Goal: Transaction & Acquisition: Purchase product/service

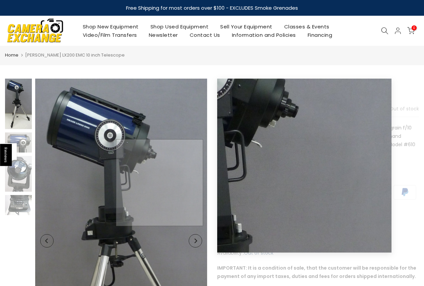
scroll to position [67, 0]
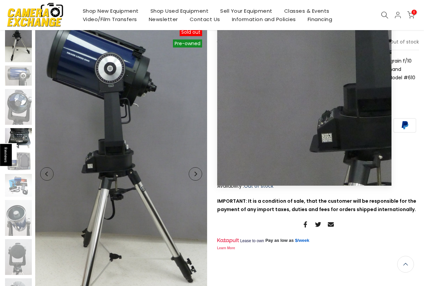
click at [17, 131] on img at bounding box center [18, 138] width 27 height 20
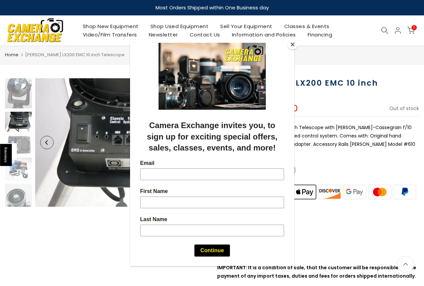
scroll to position [0, 0]
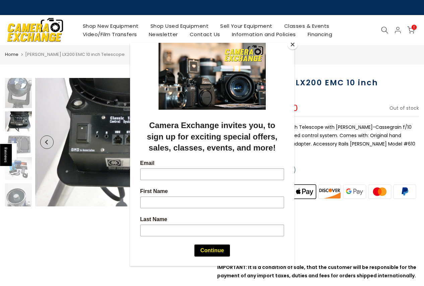
click at [292, 45] on button "Close" at bounding box center [292, 45] width 10 height 10
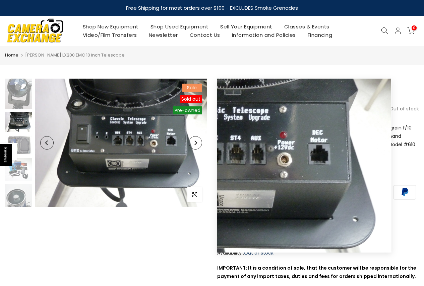
click at [195, 142] on icon "Next" at bounding box center [195, 143] width 5 height 5
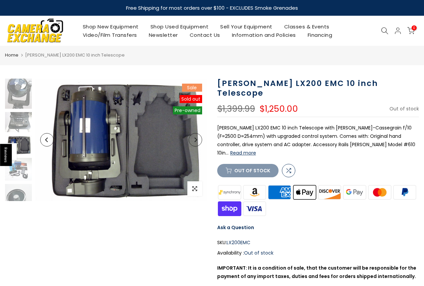
scroll to position [107, 0]
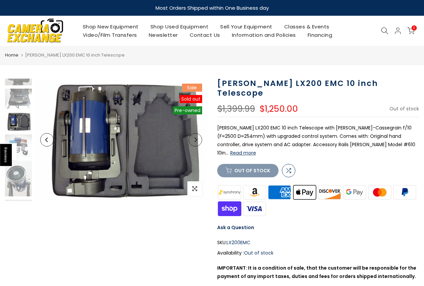
click at [195, 139] on icon "Next" at bounding box center [195, 140] width 5 height 5
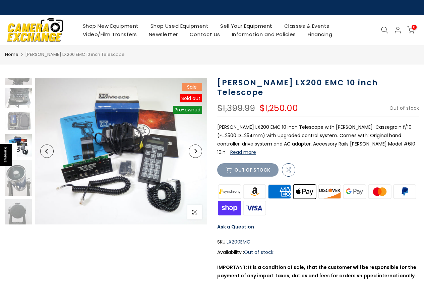
scroll to position [129, 0]
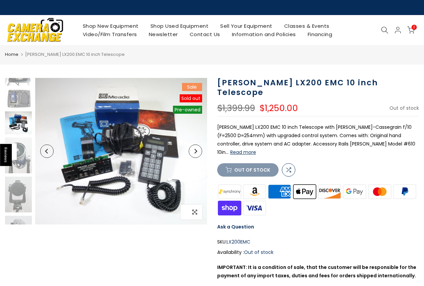
click at [195, 212] on icon "button" at bounding box center [194, 212] width 5 height 5
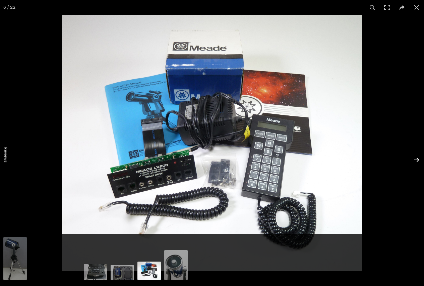
click at [416, 159] on button at bounding box center [411, 160] width 23 height 34
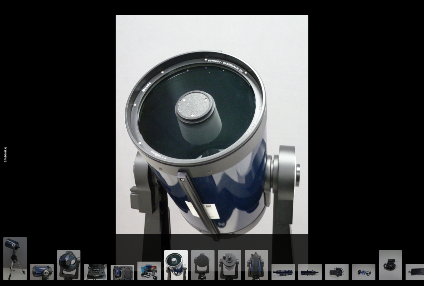
click at [415, 158] on button at bounding box center [411, 160] width 23 height 34
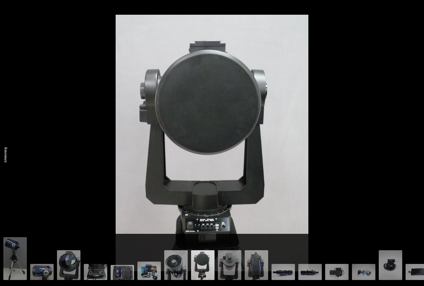
click at [415, 158] on button at bounding box center [411, 160] width 23 height 34
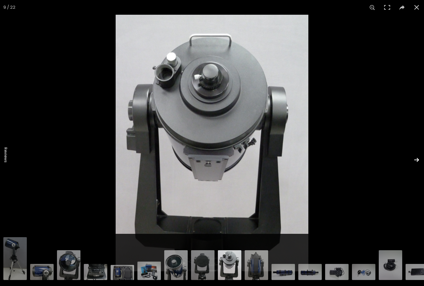
click at [416, 160] on button at bounding box center [411, 160] width 23 height 34
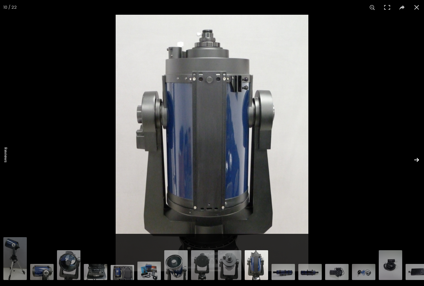
click at [415, 158] on button at bounding box center [411, 160] width 23 height 34
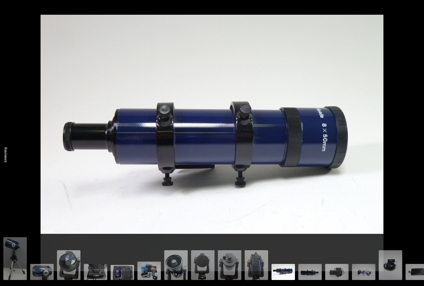
click at [415, 158] on button at bounding box center [411, 160] width 23 height 34
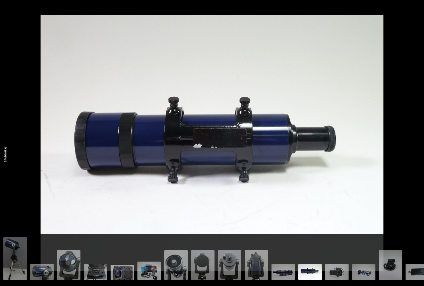
click at [415, 158] on button at bounding box center [411, 160] width 23 height 34
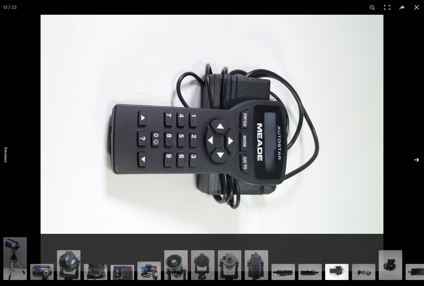
click at [416, 157] on button at bounding box center [411, 160] width 23 height 34
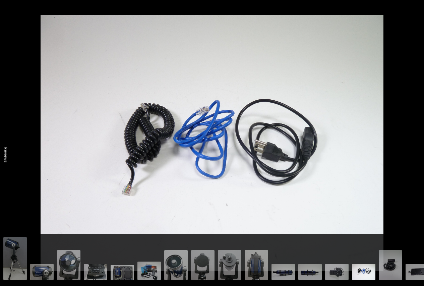
click at [416, 157] on button at bounding box center [411, 160] width 23 height 34
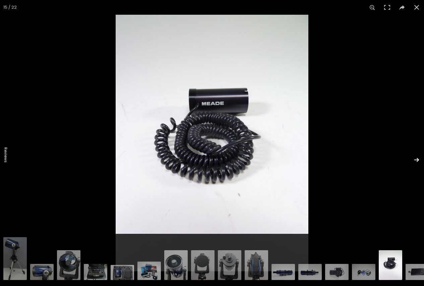
click at [415, 159] on button at bounding box center [411, 160] width 23 height 34
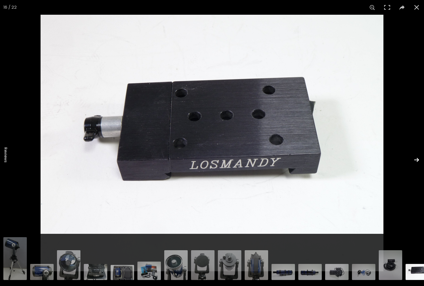
scroll to position [0, 8]
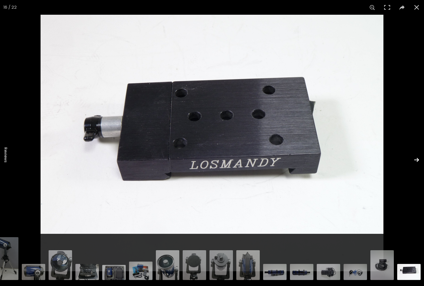
click at [414, 159] on button at bounding box center [411, 160] width 23 height 34
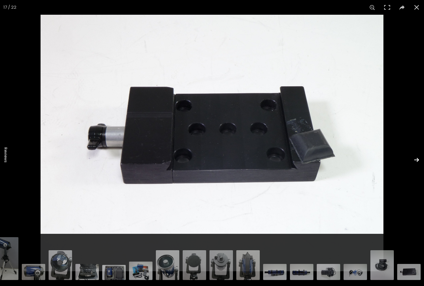
scroll to position [0, 35]
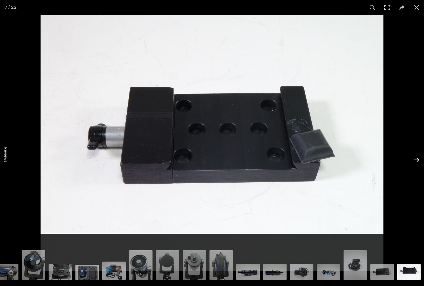
click at [415, 159] on button at bounding box center [411, 160] width 23 height 34
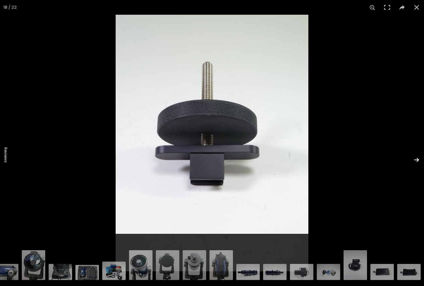
scroll to position [0, 62]
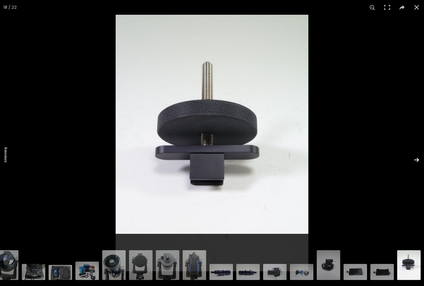
click at [415, 159] on button at bounding box center [411, 160] width 23 height 34
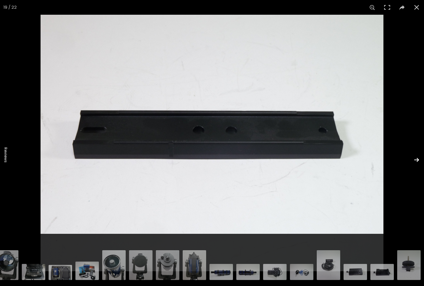
scroll to position [0, 89]
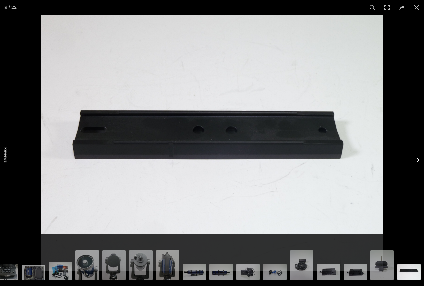
click at [415, 159] on button at bounding box center [411, 160] width 23 height 34
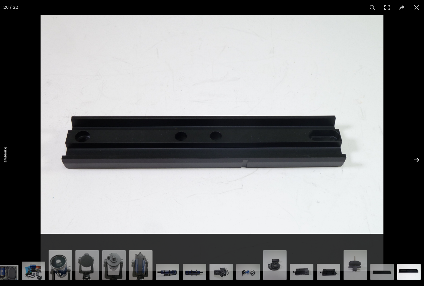
click at [415, 159] on button at bounding box center [411, 160] width 23 height 34
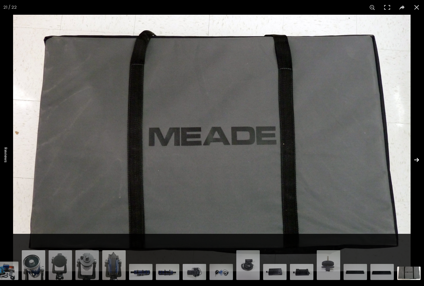
click at [415, 158] on button at bounding box center [411, 160] width 23 height 34
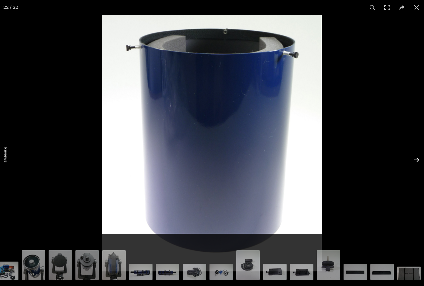
scroll to position [0, 169]
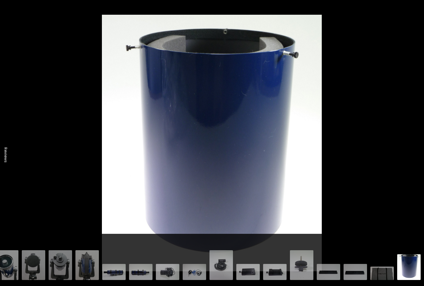
click at [415, 158] on button at bounding box center [411, 160] width 23 height 34
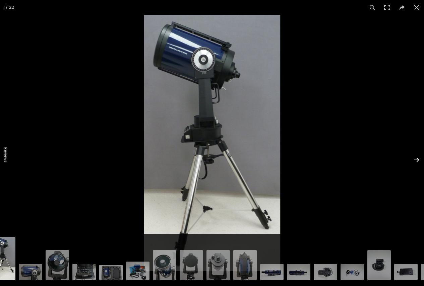
scroll to position [0, 0]
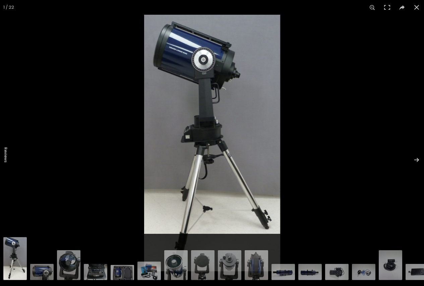
click at [202, 172] on img at bounding box center [212, 143] width 136 height 257
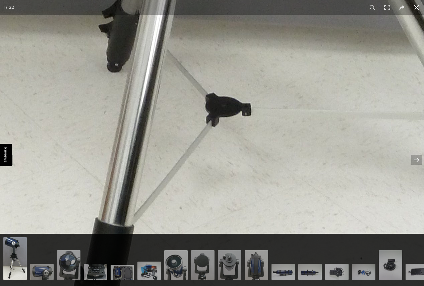
click at [417, 6] on button at bounding box center [416, 7] width 15 height 15
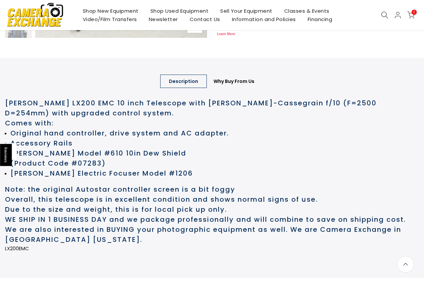
scroll to position [402, 0]
